Goal: Transaction & Acquisition: Purchase product/service

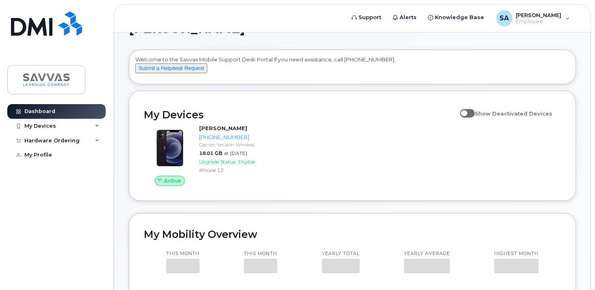
scroll to position [36, 0]
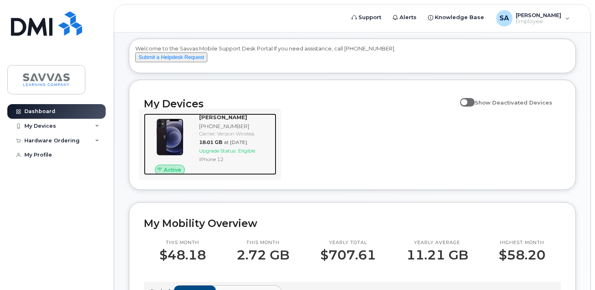
click at [241, 154] on span "Eligible" at bounding box center [246, 151] width 17 height 6
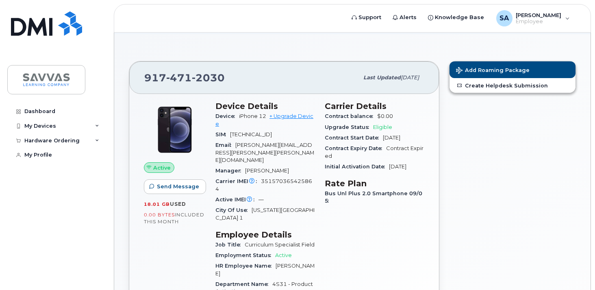
scroll to position [80, 0]
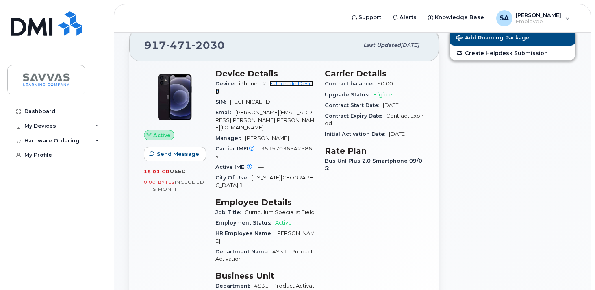
click at [298, 84] on link "+ Upgrade Device" at bounding box center [264, 86] width 98 height 13
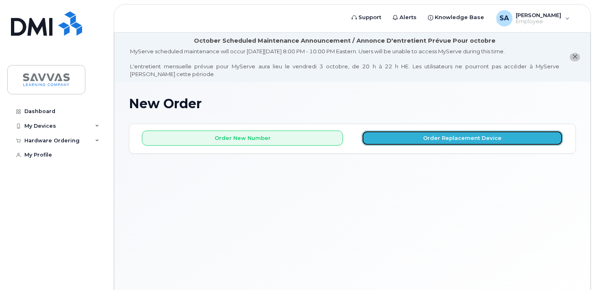
click at [416, 139] on button "Order Replacement Device" at bounding box center [462, 137] width 201 height 15
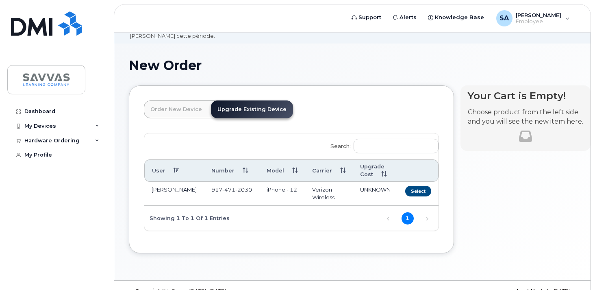
scroll to position [55, 0]
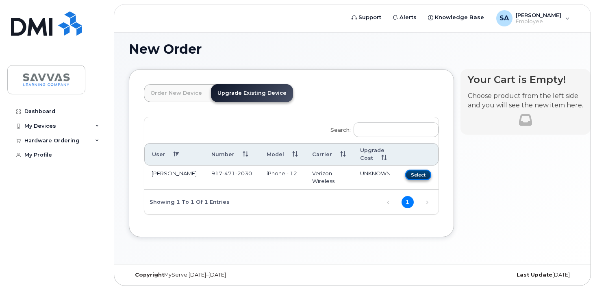
click at [405, 175] on button "Select" at bounding box center [418, 174] width 26 height 10
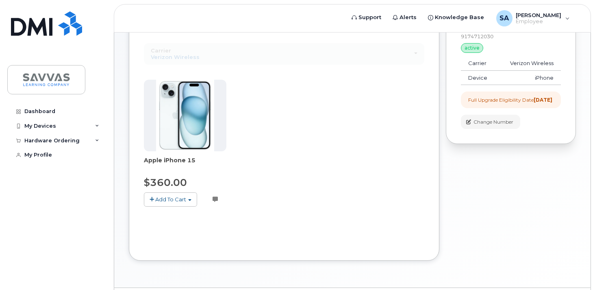
scroll to position [152, 0]
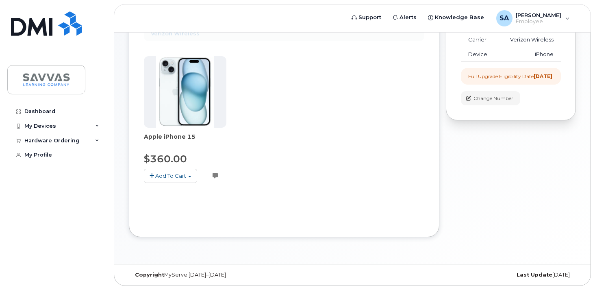
click at [172, 176] on span "Add To Cart" at bounding box center [170, 175] width 31 height 7
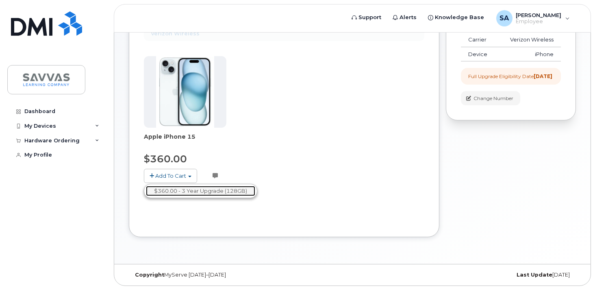
click at [193, 192] on link "$360.00 - 3 Year Upgrade (128GB)" at bounding box center [200, 191] width 109 height 10
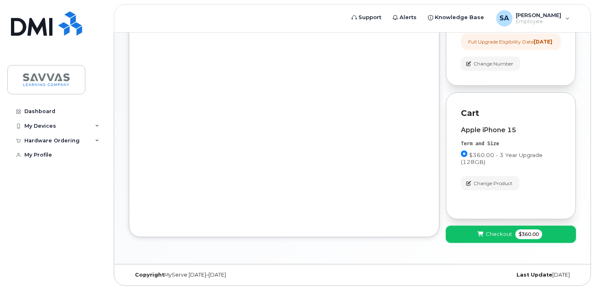
click at [499, 234] on span "Checkout" at bounding box center [499, 234] width 26 height 8
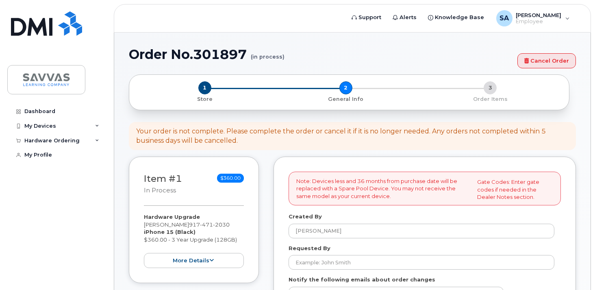
select select
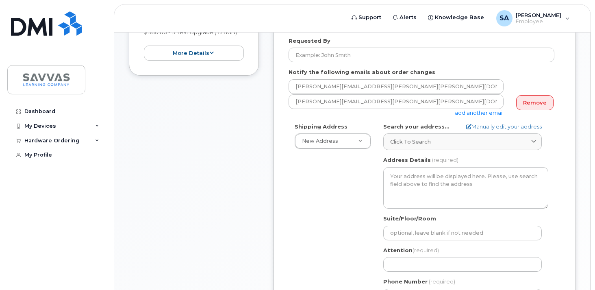
scroll to position [261, 0]
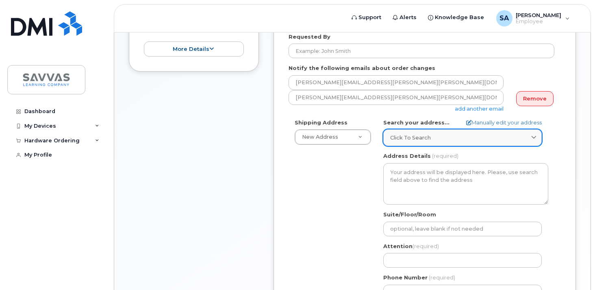
click at [499, 131] on link "Click to search" at bounding box center [462, 137] width 159 height 17
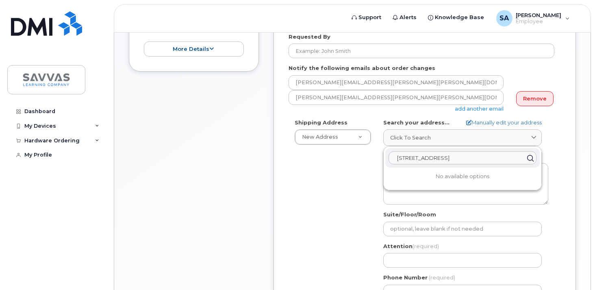
type input "6208 Wynfield Blvd York, PA"
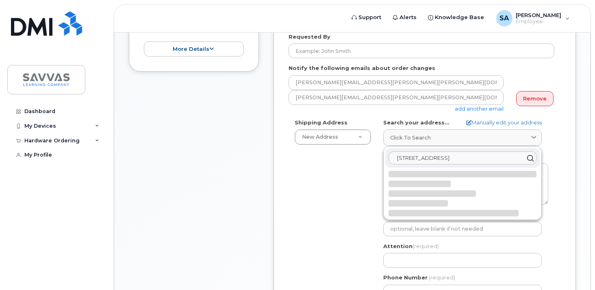
click at [533, 159] on icon at bounding box center [530, 158] width 12 height 12
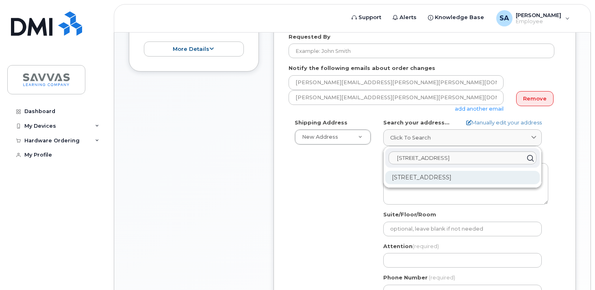
click at [494, 174] on div "6208 Wynfield Blvd York PA 17403-1387" at bounding box center [462, 177] width 154 height 13
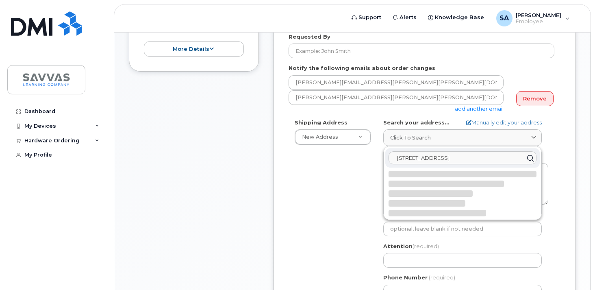
select select
type textarea "6208 Wynfield Blvd YORK PA 17403-1387 UNITED STATES"
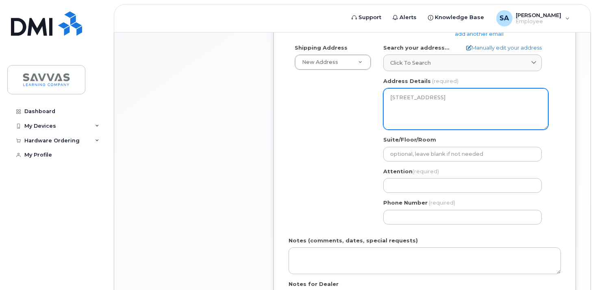
scroll to position [364, 0]
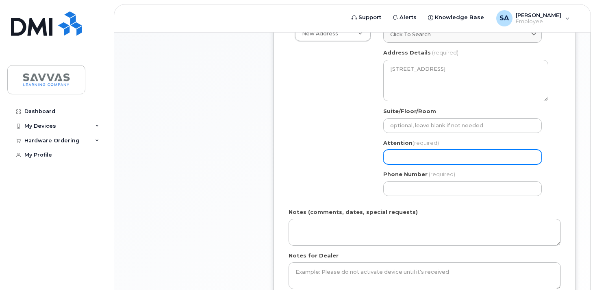
click at [447, 156] on input "Attention (required)" at bounding box center [462, 157] width 159 height 15
select select
type input "S"
select select
type input "Sar"
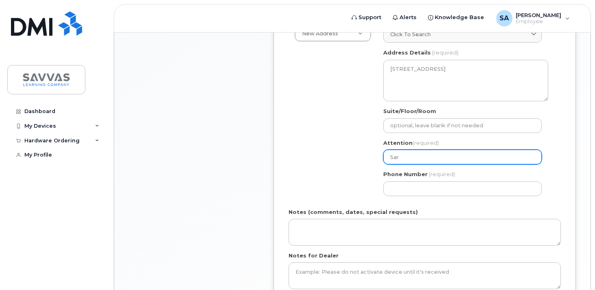
select select
type input "Sara"
select select
type input "Sara A"
select select
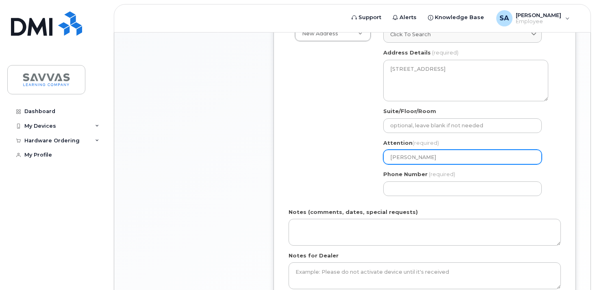
type input "Sara An"
select select
type input "Sara And"
select select
type input "Sara Ande"
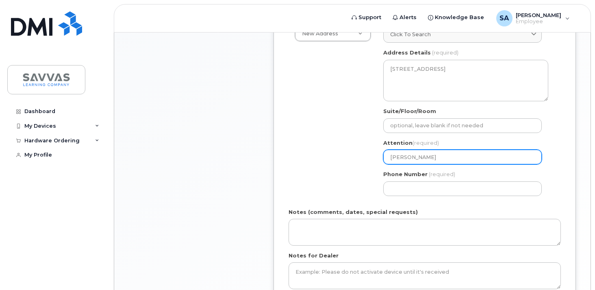
select select
type input "Sara Ander"
select select
type input "Sara Anders"
select select
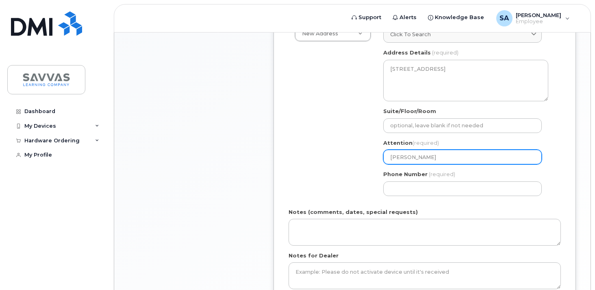
type input "Sara Anderso"
select select
type input "[PERSON_NAME]"
type input "917"
click at [356, 165] on div "Shipping Address New Address New Address 1667 Crestline Drive, Atlanta, GA 3034…" at bounding box center [422, 108] width 266 height 187
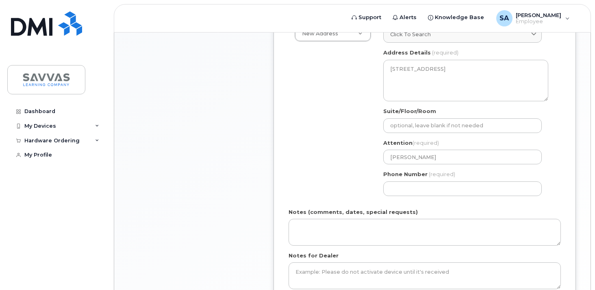
scroll to position [452, 0]
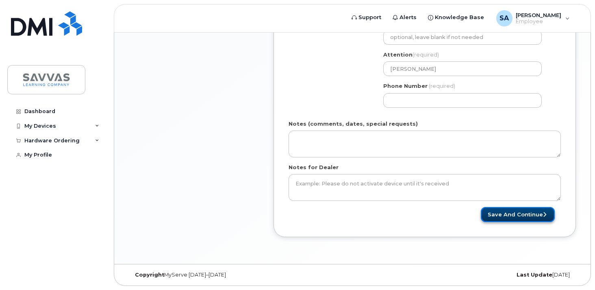
click at [502, 217] on button "Save and Continue" at bounding box center [518, 214] width 74 height 15
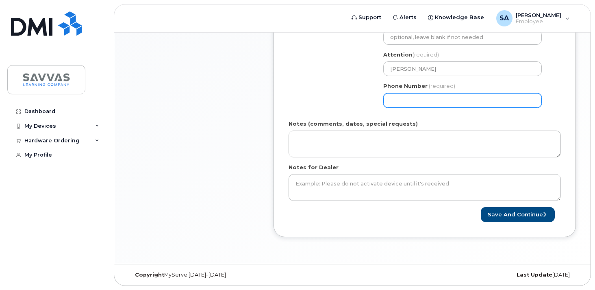
click at [403, 100] on input "Phone Number" at bounding box center [462, 100] width 159 height 15
click at [414, 101] on input "Phone Number" at bounding box center [462, 100] width 159 height 15
select select
type input "9174712030"
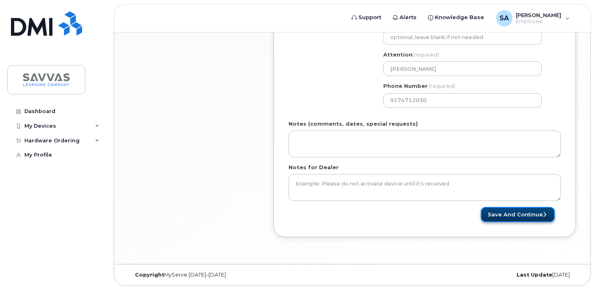
click at [504, 219] on button "Save and Continue" at bounding box center [518, 214] width 74 height 15
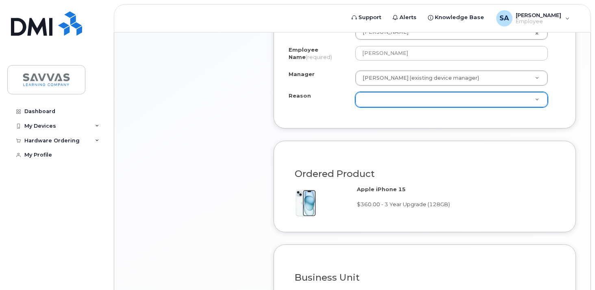
scroll to position [480, 0]
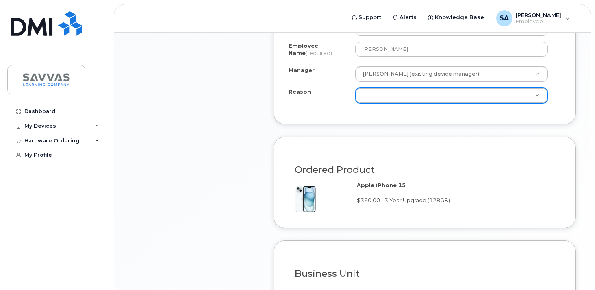
click at [500, 88] on div "Reason Reason" at bounding box center [451, 95] width 193 height 15
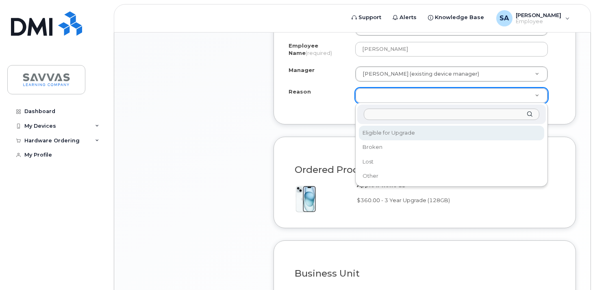
select select "eligible_for_upgrade"
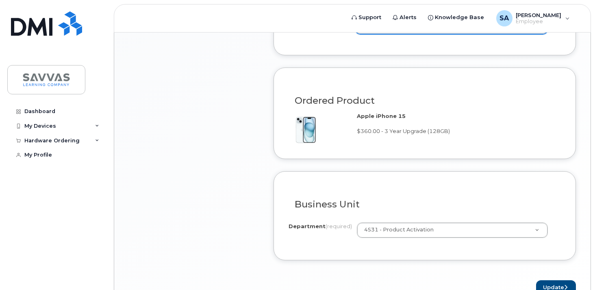
scroll to position [598, 0]
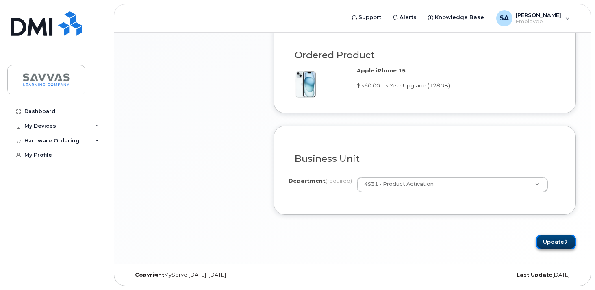
click at [552, 247] on button "Update" at bounding box center [556, 242] width 40 height 15
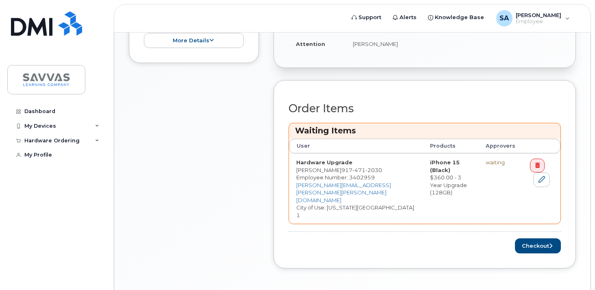
scroll to position [320, 0]
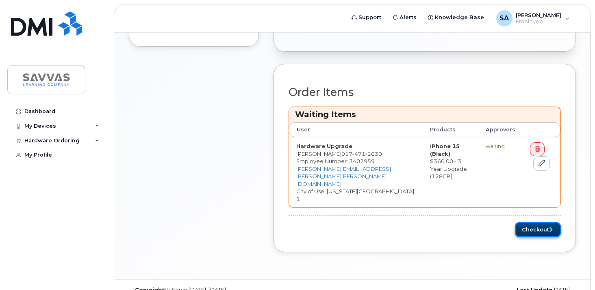
click at [526, 222] on button "Checkout" at bounding box center [538, 229] width 46 height 15
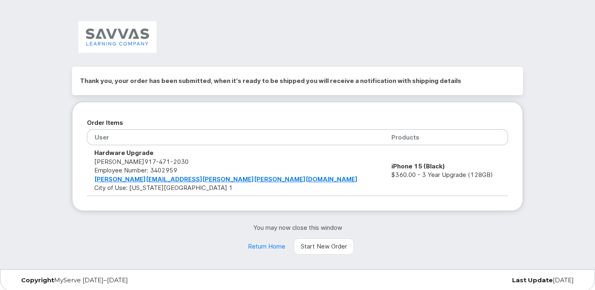
scroll to position [1, 0]
